Goal: Check status: Check status

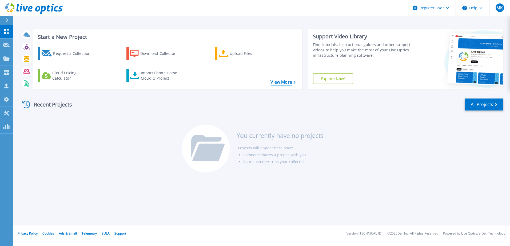
click at [280, 83] on link "View More" at bounding box center [282, 82] width 25 height 5
click at [484, 103] on link "All Projects" at bounding box center [484, 105] width 39 height 12
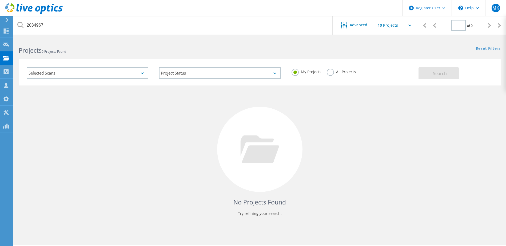
type input "1"
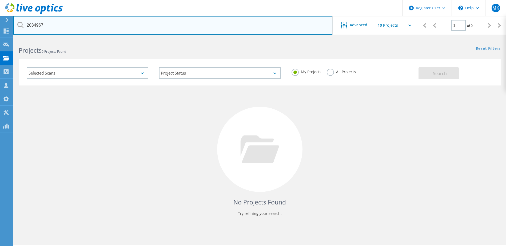
click at [101, 26] on input "2034967" at bounding box center [173, 25] width 320 height 19
paste input "Tech Refrsh 7-3_L82202616"
drag, startPoint x: 58, startPoint y: 26, endPoint x: 3, endPoint y: 22, distance: 55.8
click at [1, 39] on div "Register User \n Help Explore Helpful Articles Contact Support MK Dell User [PE…" at bounding box center [253, 150] width 506 height 222
click at [74, 29] on input "L82202616" at bounding box center [173, 25] width 320 height 19
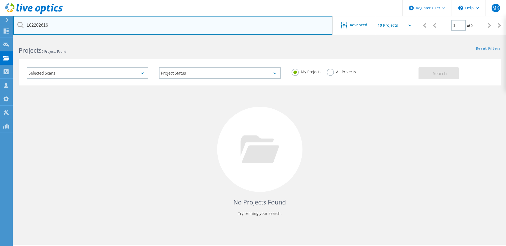
click at [30, 26] on input "L82202616" at bounding box center [173, 25] width 320 height 19
type input "82202616"
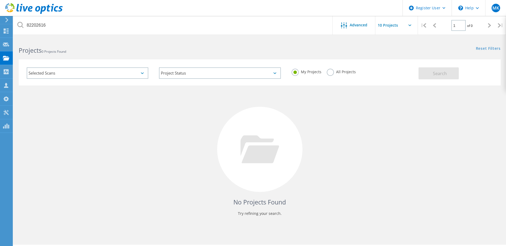
click at [327, 72] on label "All Projects" at bounding box center [341, 71] width 29 height 5
click at [0, 0] on input "All Projects" at bounding box center [0, 0] width 0 height 0
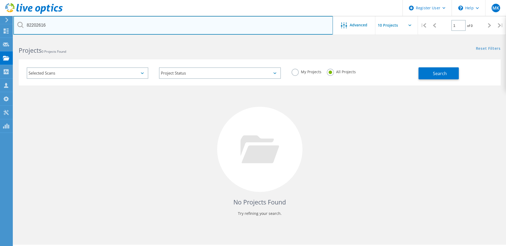
click at [218, 28] on input "82202616" at bounding box center [173, 25] width 320 height 19
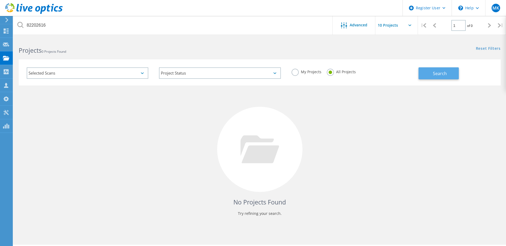
click at [436, 76] on span "Search" at bounding box center [440, 74] width 14 height 6
click at [137, 71] on div "Selected Scans" at bounding box center [88, 72] width 122 height 11
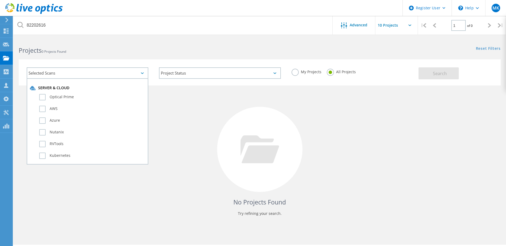
click at [126, 37] on html "Register User \n Help Explore Helpful Articles Contact Support MK Dell User [PE…" at bounding box center [253, 130] width 506 height 261
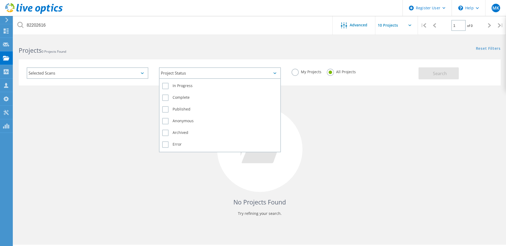
click at [213, 72] on div "Project Status" at bounding box center [220, 72] width 122 height 11
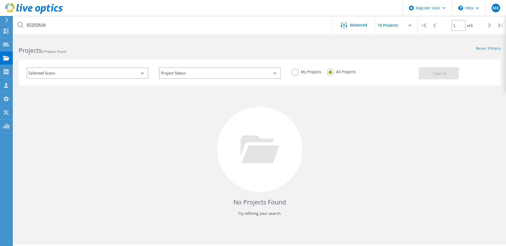
click at [196, 43] on div "Projects 0 Projects Found" at bounding box center [136, 46] width 246 height 14
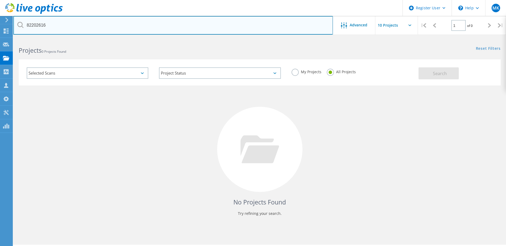
click at [184, 28] on input "82202616" at bounding box center [173, 25] width 320 height 19
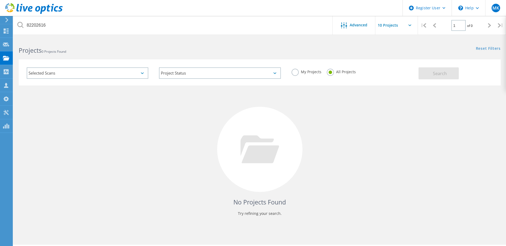
click at [213, 45] on div "Projects 0 Projects Found" at bounding box center [136, 46] width 246 height 14
